Goal: Information Seeking & Learning: Find contact information

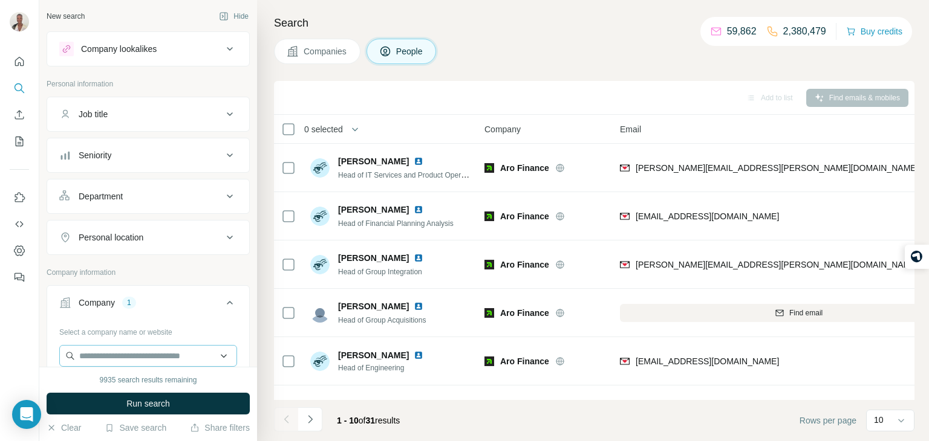
scroll to position [67, 283]
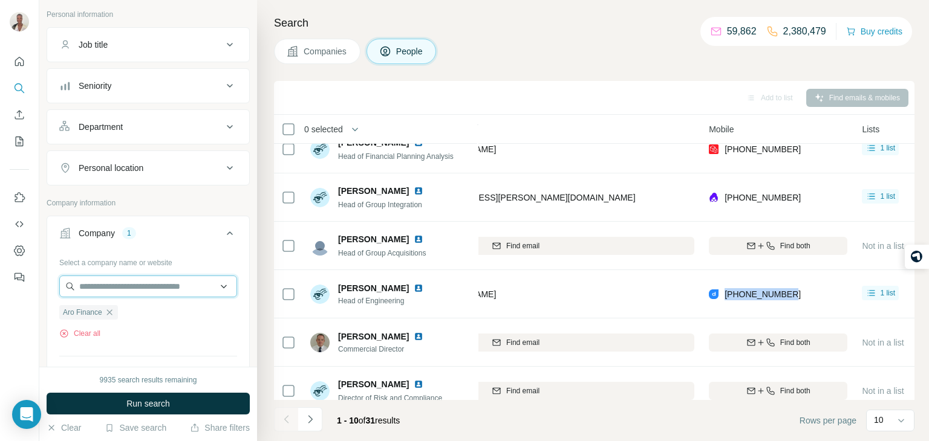
click at [123, 288] on input "text" at bounding box center [148, 287] width 178 height 22
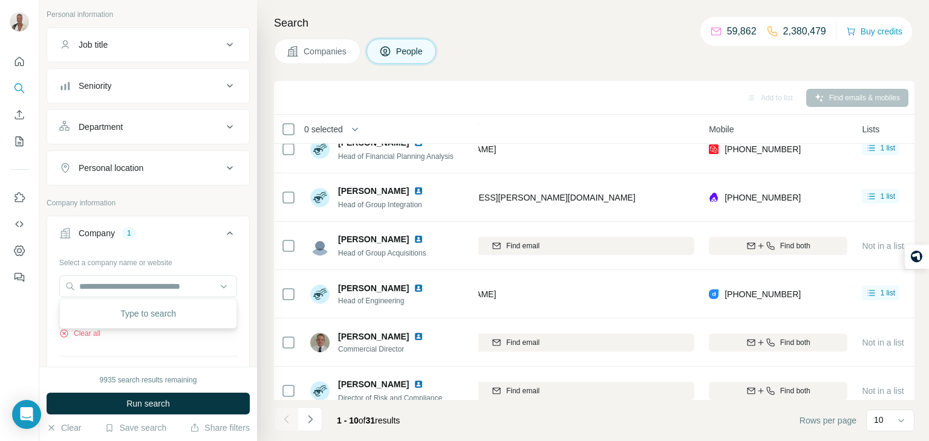
click at [183, 343] on div "Select a company name or website Aro Finance Clear all Upload a CSV of company …" at bounding box center [148, 340] width 178 height 174
click at [110, 316] on icon "button" at bounding box center [110, 313] width 10 height 10
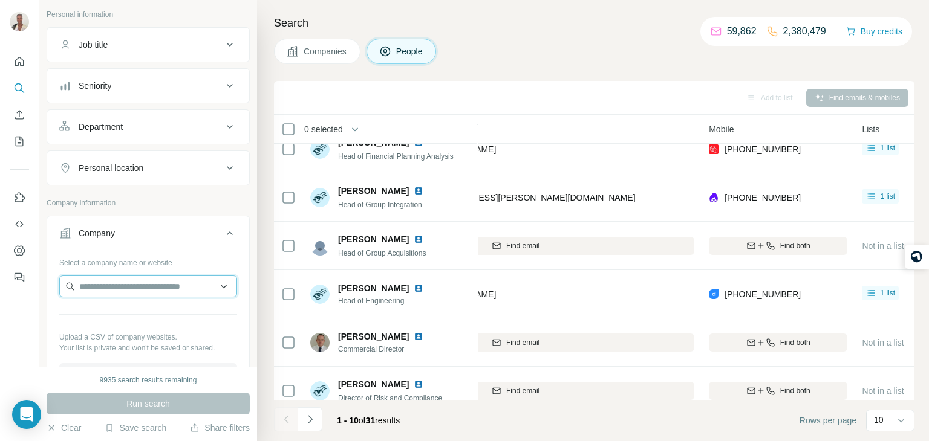
click at [106, 280] on input "text" at bounding box center [148, 287] width 178 height 22
paste input "**********"
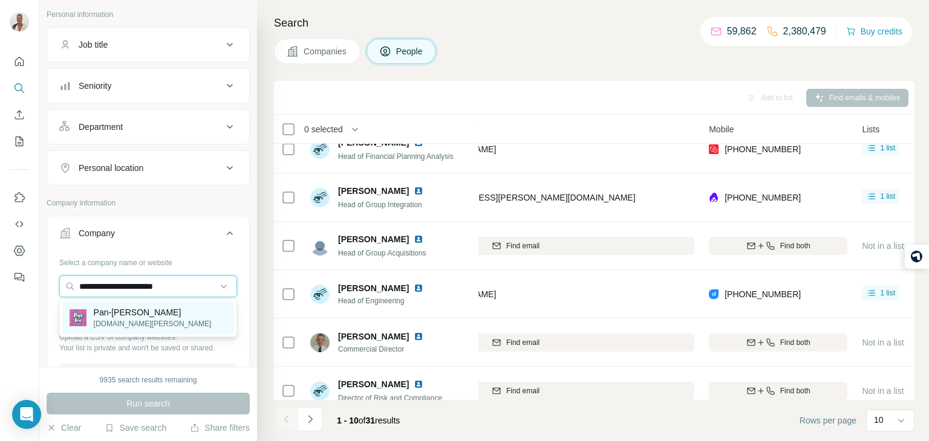
type input "**********"
click at [116, 321] on p "[DOMAIN_NAME][PERSON_NAME]" at bounding box center [153, 324] width 118 height 11
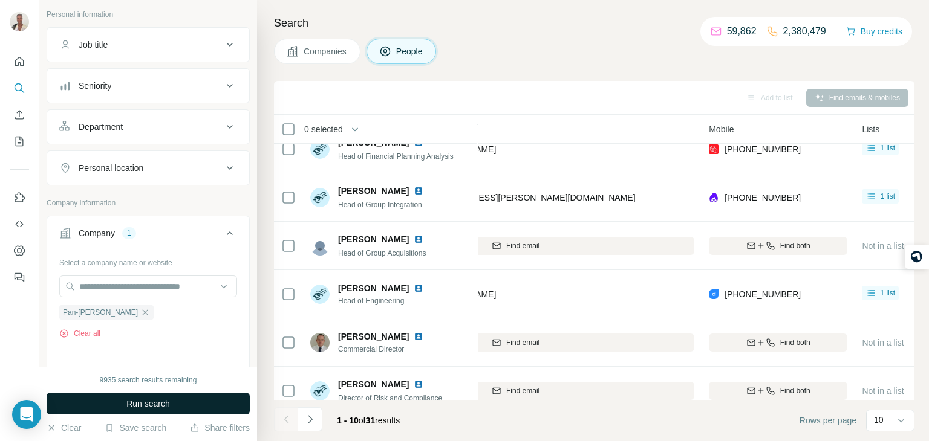
click at [123, 394] on button "Run search" at bounding box center [148, 404] width 203 height 22
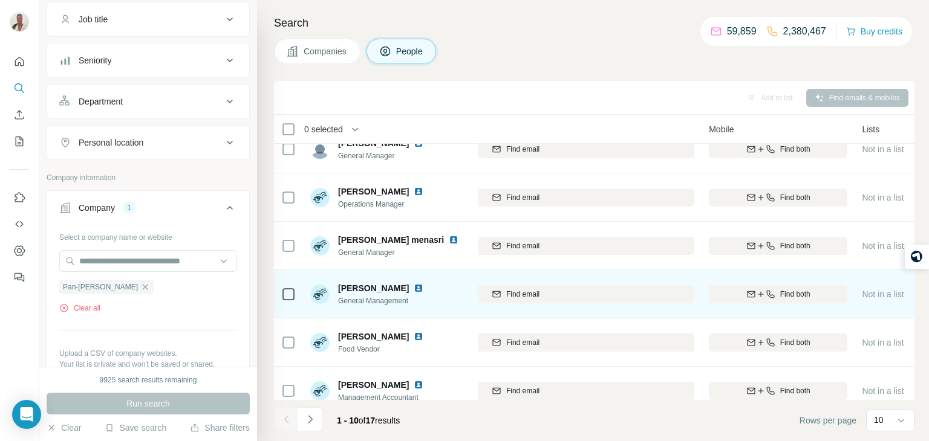
scroll to position [0, 273]
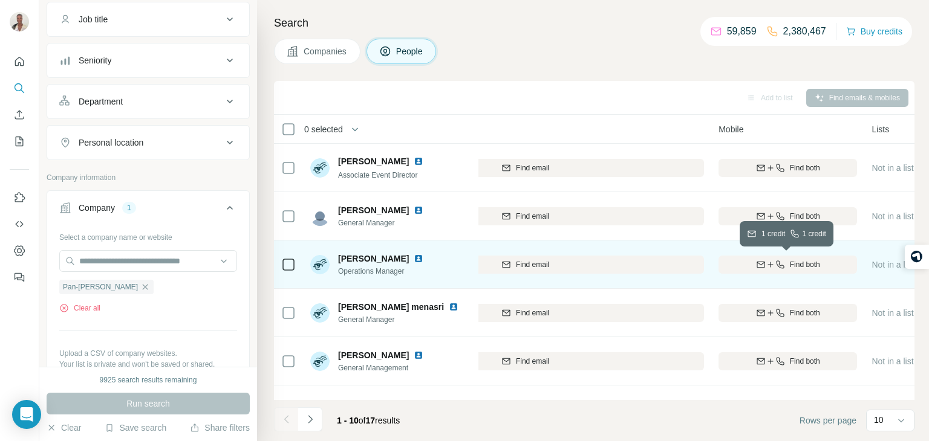
click at [743, 257] on button "Find both" at bounding box center [787, 265] width 138 height 18
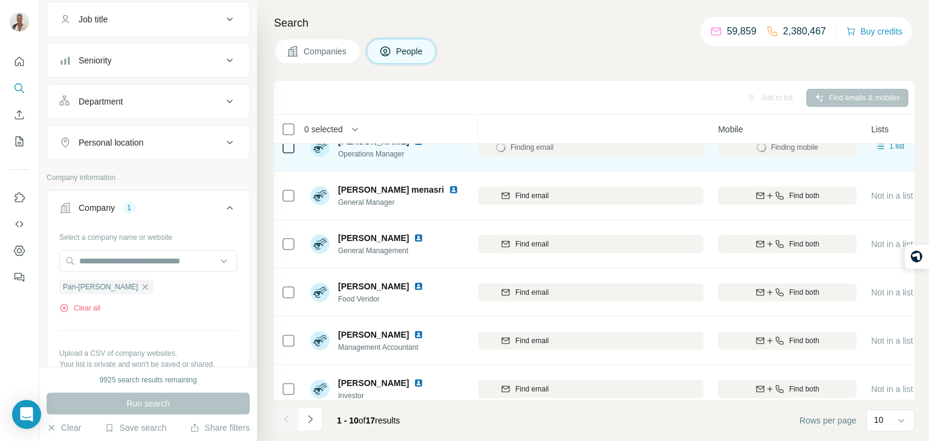
scroll to position [119, 275]
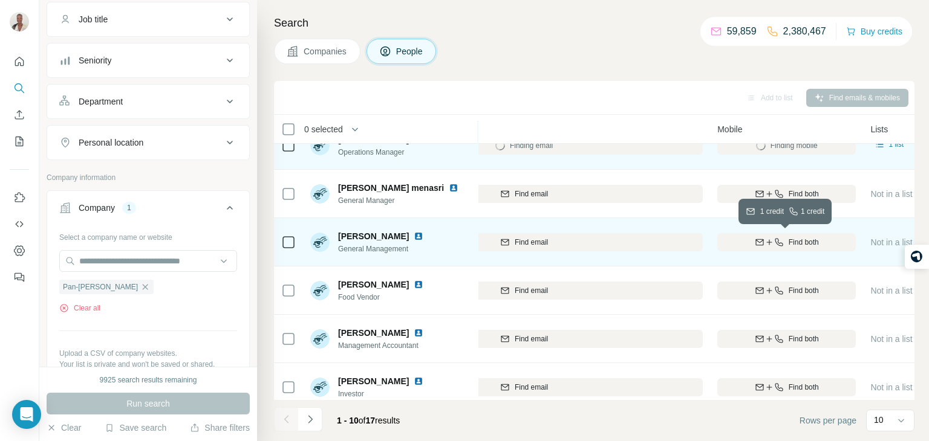
click at [792, 242] on span "Find both" at bounding box center [804, 242] width 30 height 11
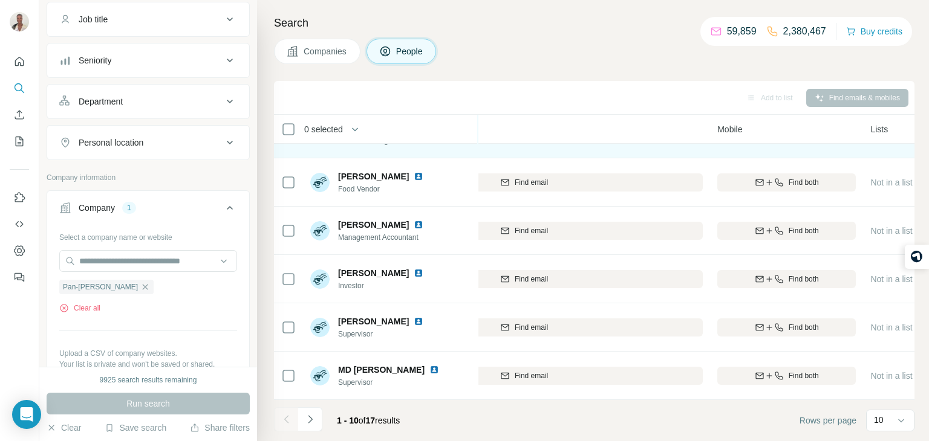
scroll to position [0, 275]
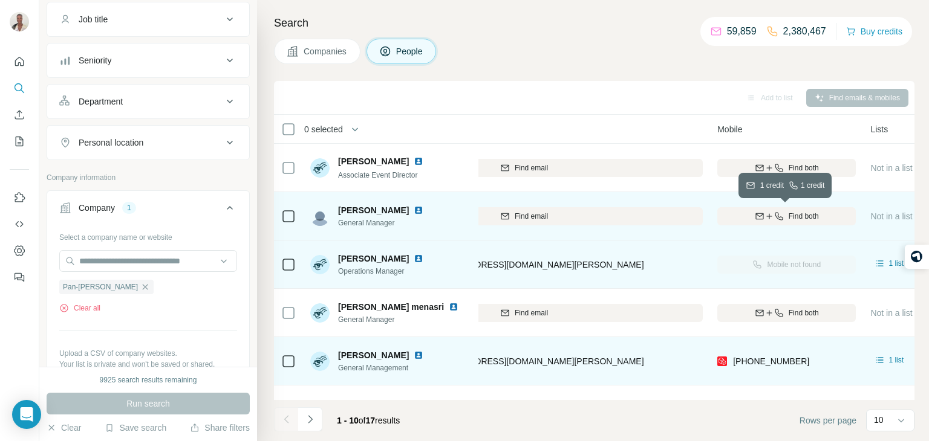
click at [783, 215] on div "Find both" at bounding box center [786, 216] width 138 height 11
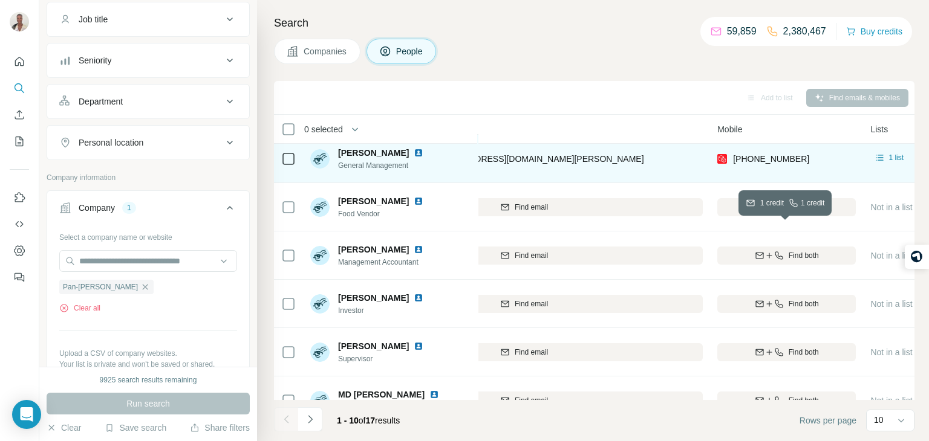
scroll to position [227, 275]
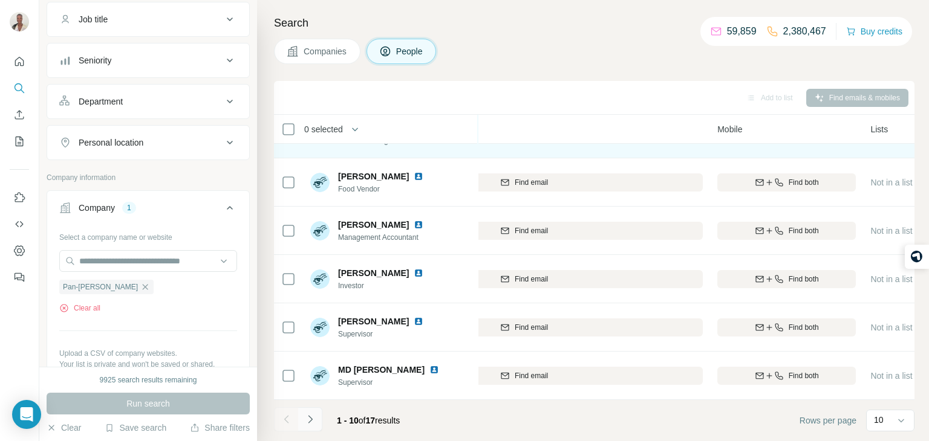
click at [313, 420] on icon "Navigate to next page" at bounding box center [310, 420] width 12 height 12
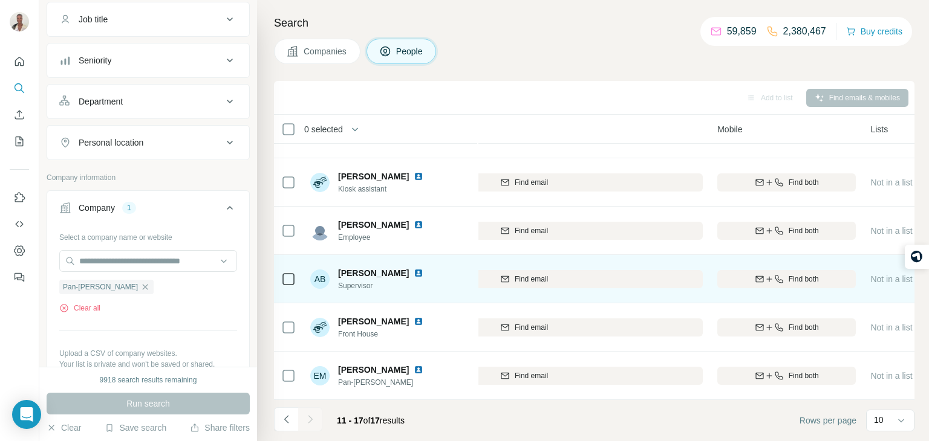
scroll to position [0, 275]
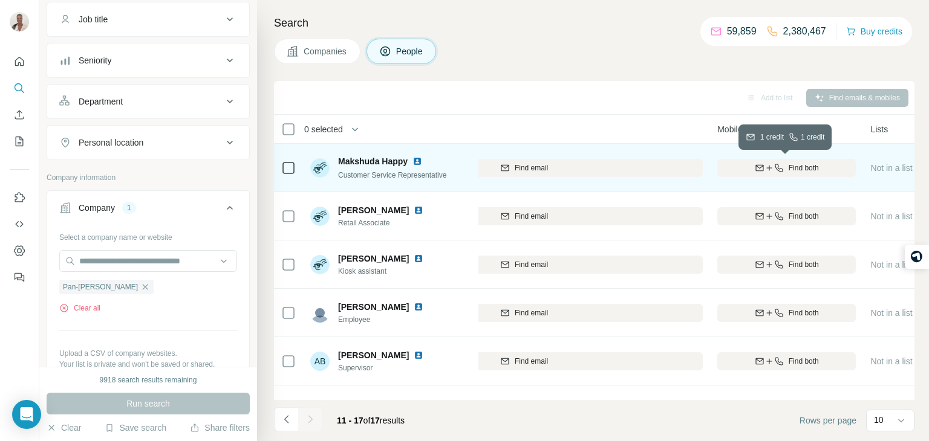
click at [750, 175] on button "Find both" at bounding box center [786, 168] width 138 height 18
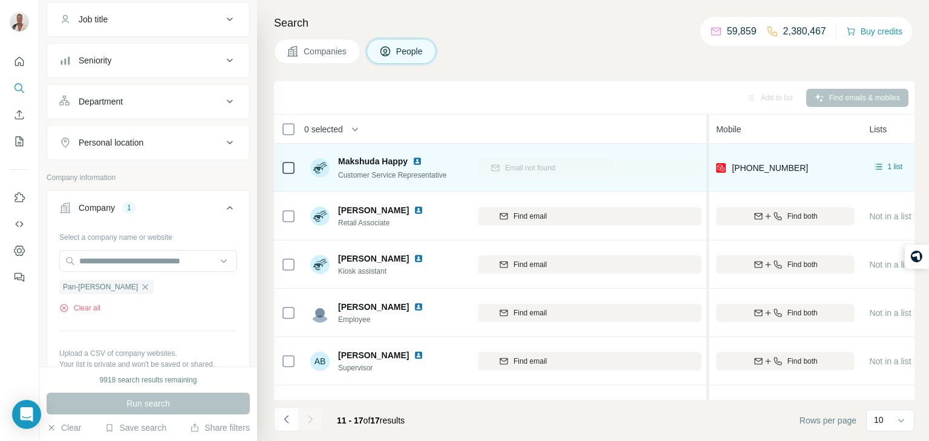
scroll to position [0, 275]
drag, startPoint x: 807, startPoint y: 161, endPoint x: 731, endPoint y: 160, distance: 75.6
click at [731, 160] on div "[PHONE_NUMBER]" at bounding box center [786, 167] width 138 height 33
copy span "[PHONE_NUMBER]"
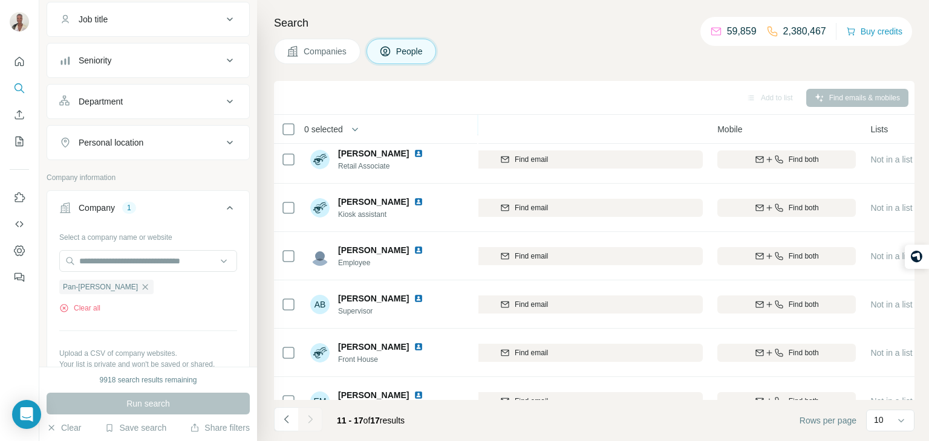
scroll to position [57, 273]
